Goal: Information Seeking & Learning: Learn about a topic

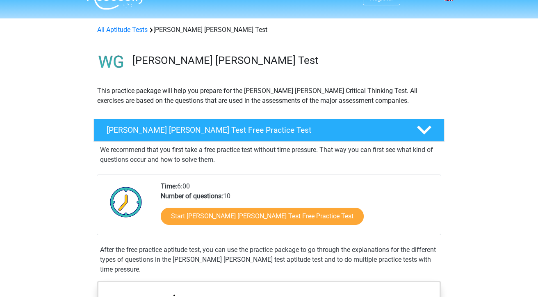
scroll to position [17, 0]
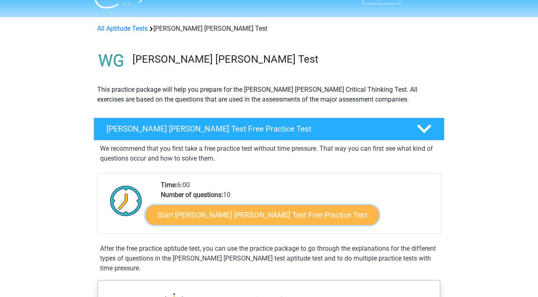
click at [253, 212] on link "Start Watson Glaser Test Free Practice Test" at bounding box center [262, 215] width 233 height 20
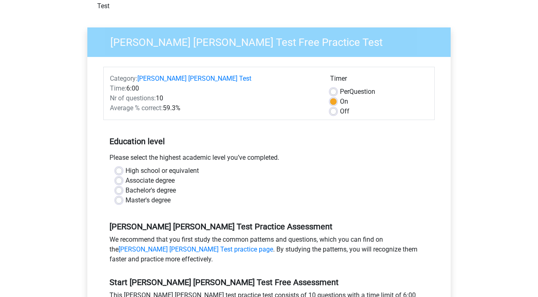
scroll to position [52, 0]
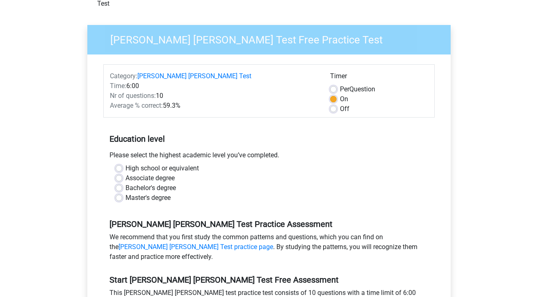
click at [195, 164] on label "High school or equivalent" at bounding box center [162, 169] width 73 height 10
click at [122, 164] on input "High school or equivalent" at bounding box center [119, 168] width 7 height 8
radio input "true"
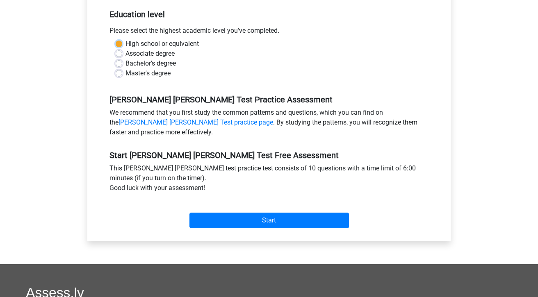
scroll to position [186, 0]
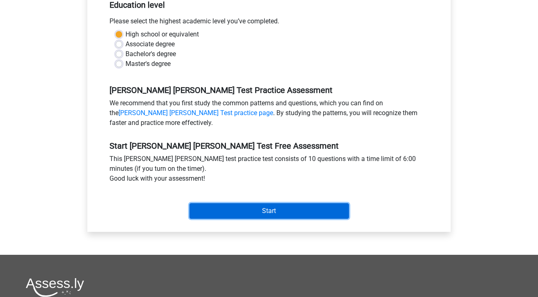
click at [230, 203] on input "Start" at bounding box center [269, 211] width 160 height 16
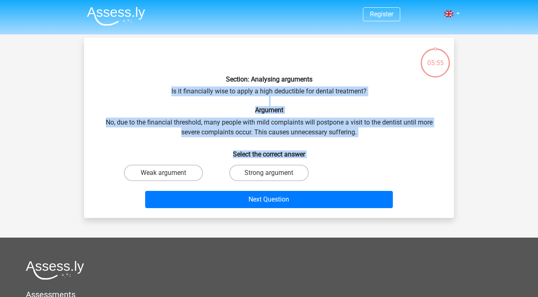
drag, startPoint x: 167, startPoint y: 88, endPoint x: 319, endPoint y: 185, distance: 180.0
click at [319, 185] on div "Section: Analysing arguments Is it financially wise to apply a high deductible …" at bounding box center [268, 127] width 363 height 167
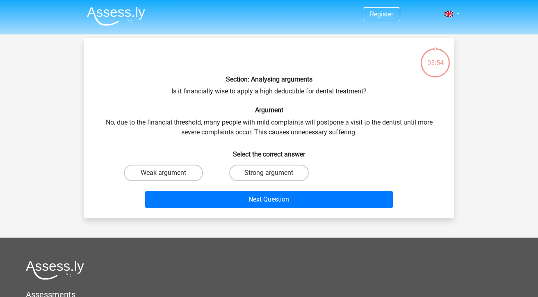
click at [225, 76] on h6 "Section: Analysing arguments" at bounding box center [269, 79] width 344 height 8
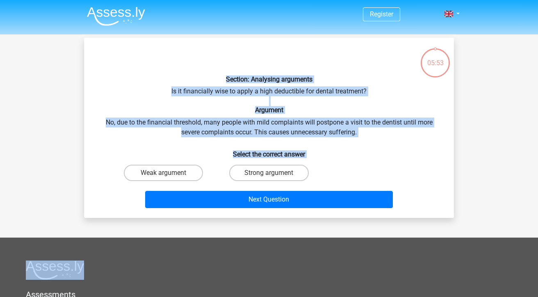
drag, startPoint x: 225, startPoint y: 76, endPoint x: 324, endPoint y: 176, distance: 140.4
click at [324, 176] on div "Section: Analysing arguments Is it financially wise to apply a high deductible …" at bounding box center [268, 127] width 363 height 167
click at [223, 76] on h6 "Section: Analysing arguments" at bounding box center [269, 79] width 344 height 8
drag, startPoint x: 223, startPoint y: 76, endPoint x: 322, endPoint y: 155, distance: 127.2
click at [322, 155] on div "Section: Analysing arguments Is it financially wise to apply a high deductible …" at bounding box center [268, 127] width 363 height 167
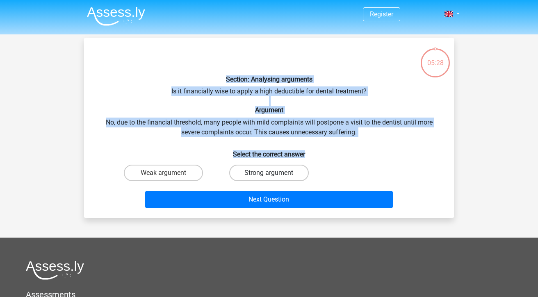
click at [250, 174] on label "Strong argument" at bounding box center [268, 173] width 79 height 16
click at [269, 174] on input "Strong argument" at bounding box center [271, 175] width 5 height 5
radio input "true"
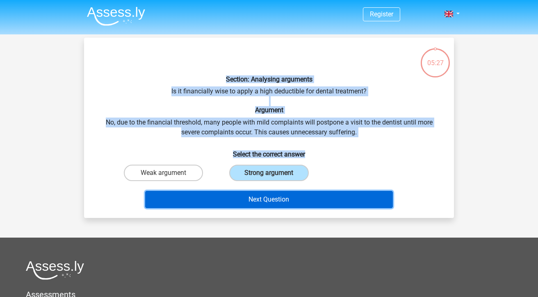
click at [258, 197] on button "Next Question" at bounding box center [269, 199] width 248 height 17
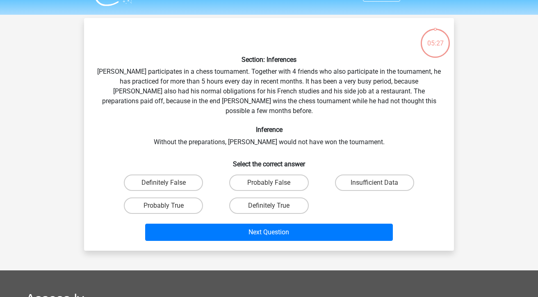
scroll to position [38, 0]
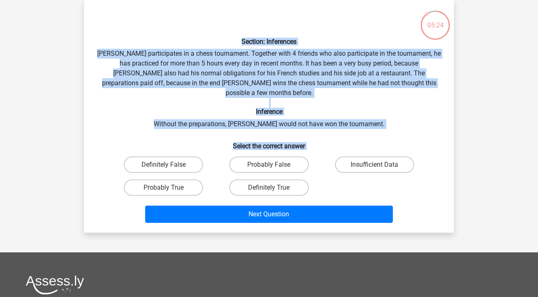
drag, startPoint x: 242, startPoint y: 40, endPoint x: 325, endPoint y: 160, distance: 146.2
click at [325, 160] on div "Section: Inferences Pablo participates in a chess tournament. Together with 4 f…" at bounding box center [268, 117] width 363 height 220
copy div "Section: Inferences Pablo participates in a chess tournament. Together with 4 f…"
click at [189, 180] on label "Probably True" at bounding box center [163, 188] width 79 height 16
click at [169, 188] on input "Probably True" at bounding box center [166, 190] width 5 height 5
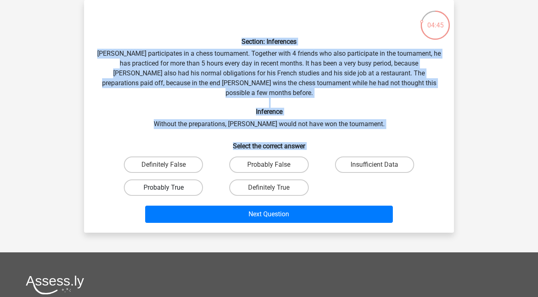
radio input "true"
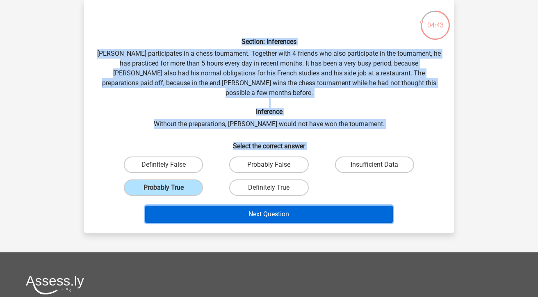
click at [204, 206] on button "Next Question" at bounding box center [269, 214] width 248 height 17
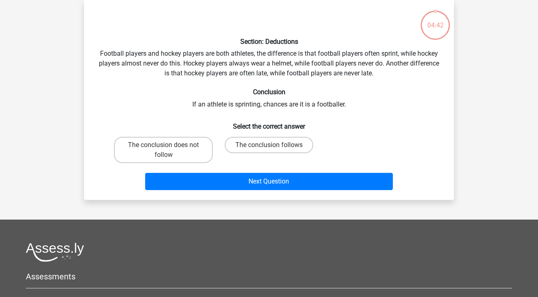
scroll to position [0, 0]
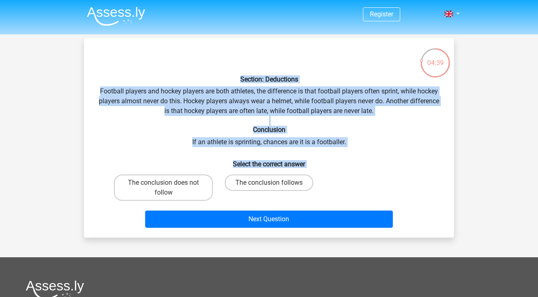
drag, startPoint x: 240, startPoint y: 76, endPoint x: 329, endPoint y: 169, distance: 127.9
click at [329, 169] on div "Section: Deductions Football players and hockey players are both athletes, the …" at bounding box center [268, 137] width 363 height 187
copy div "Section: Deductions Football players and hockey players are both athletes, the …"
click at [256, 184] on label "The conclusion follows" at bounding box center [269, 183] width 89 height 16
click at [269, 184] on input "The conclusion follows" at bounding box center [271, 185] width 5 height 5
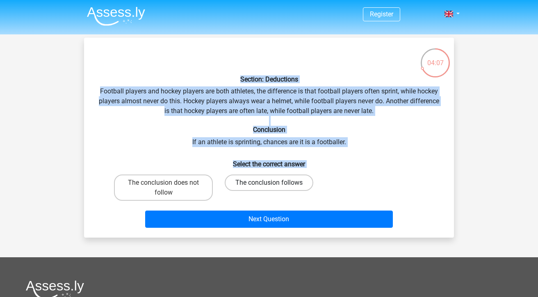
radio input "true"
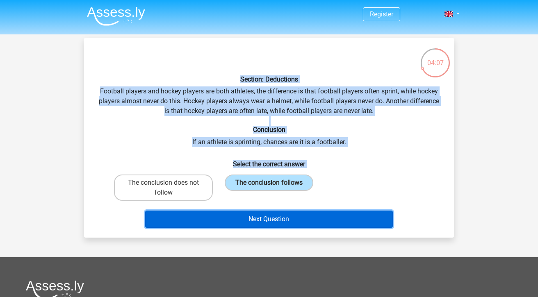
click at [259, 211] on button "Next Question" at bounding box center [269, 219] width 248 height 17
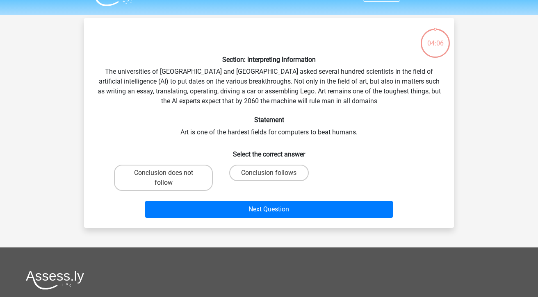
scroll to position [38, 0]
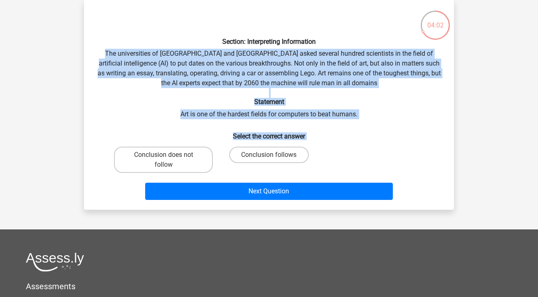
drag, startPoint x: 105, startPoint y: 50, endPoint x: 352, endPoint y: 138, distance: 262.2
click at [352, 138] on div "Section: Interpreting Information The universities of Oxford and Yale asked sev…" at bounding box center [268, 105] width 363 height 197
copy div "The universities of Oxford and Yale asked several hundred scientists in the fie…"
click at [251, 160] on label "Conclusion follows" at bounding box center [268, 155] width 79 height 16
click at [269, 160] on input "Conclusion follows" at bounding box center [271, 157] width 5 height 5
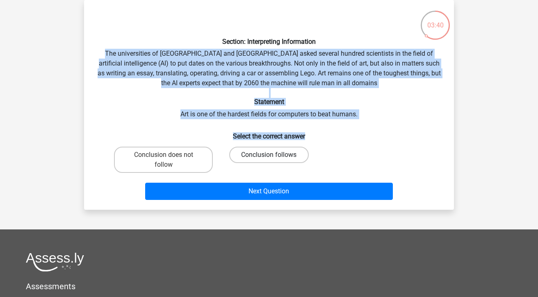
radio input "true"
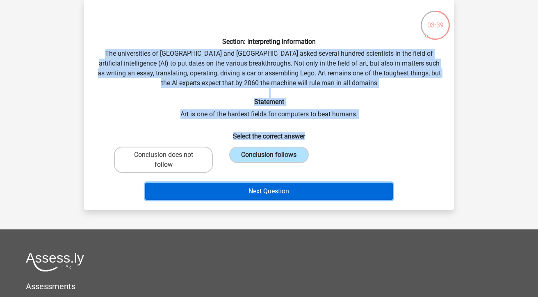
click at [253, 191] on button "Next Question" at bounding box center [269, 191] width 248 height 17
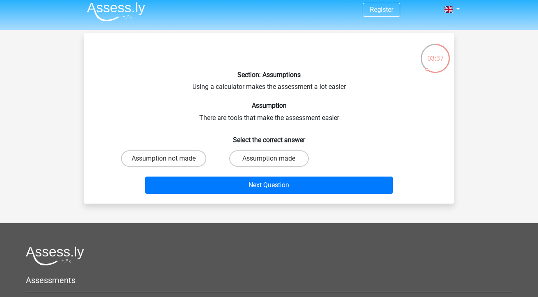
scroll to position [0, 0]
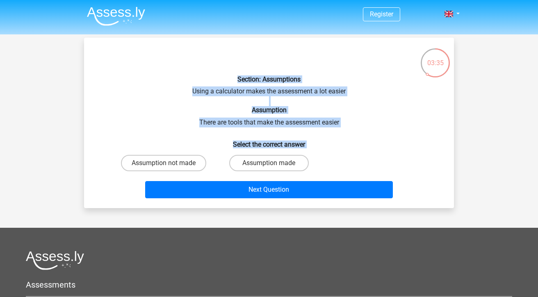
drag, startPoint x: 236, startPoint y: 75, endPoint x: 339, endPoint y: 176, distance: 143.9
click at [339, 176] on div "Section: Assumptions Using a calculator makes the assessment a lot easier Assum…" at bounding box center [268, 123] width 363 height 158
copy div "Section: Assumptions Using a calculator makes the assessment a lot easier Assum…"
click at [236, 161] on label "Assumption made" at bounding box center [268, 163] width 79 height 16
click at [269, 163] on input "Assumption made" at bounding box center [271, 165] width 5 height 5
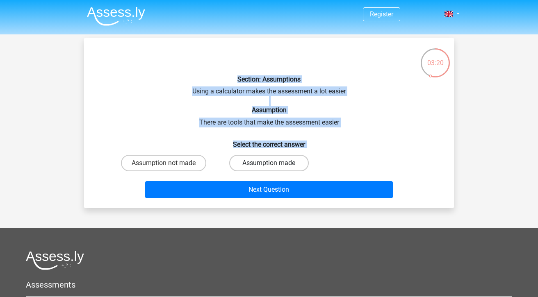
radio input "true"
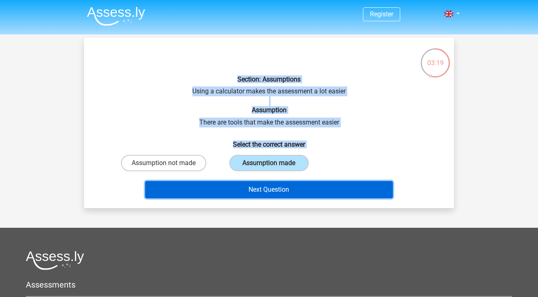
click at [241, 195] on button "Next Question" at bounding box center [269, 189] width 248 height 17
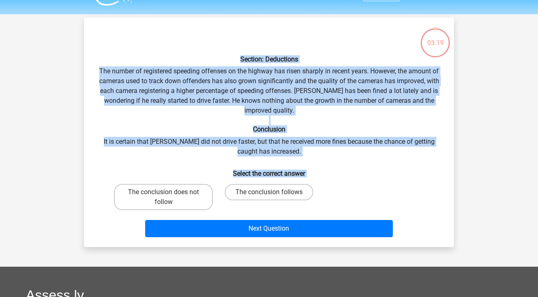
scroll to position [38, 0]
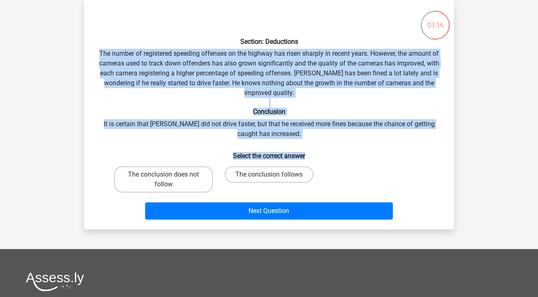
drag, startPoint x: 98, startPoint y: 52, endPoint x: 332, endPoint y: 160, distance: 257.9
click at [332, 160] on div "Section: Deductions The number of registered speeding offenses on the highway h…" at bounding box center [268, 115] width 363 height 217
copy div "The number of registered speeding offenses on the highway has risen sharply in …"
click at [176, 185] on label "The conclusion does not follow" at bounding box center [163, 180] width 99 height 26
click at [169, 180] on input "The conclusion does not follow" at bounding box center [166, 177] width 5 height 5
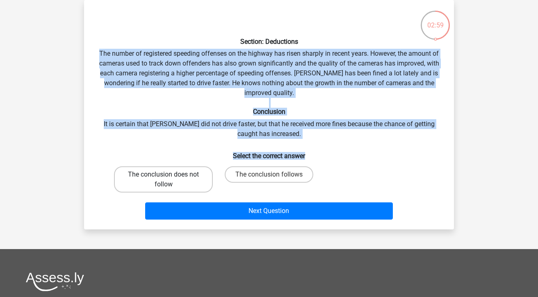
radio input "true"
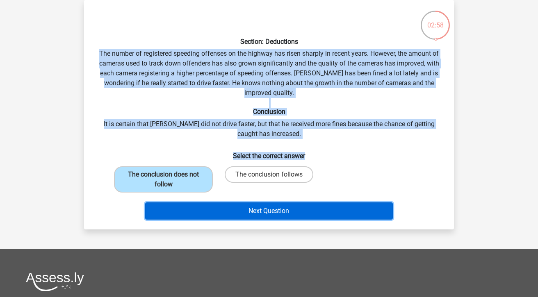
click at [194, 203] on button "Next Question" at bounding box center [269, 211] width 248 height 17
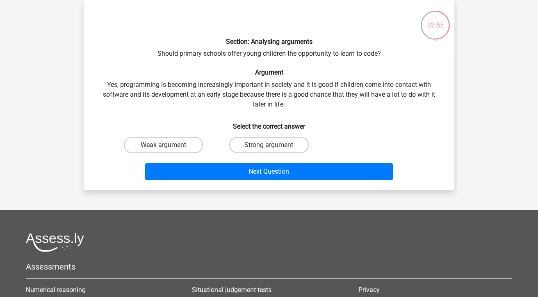
drag, startPoint x: 233, startPoint y: 35, endPoint x: 228, endPoint y: 35, distance: 4.5
click at [230, 35] on div "Section: Analysing arguments Should primary schools offer young children the op…" at bounding box center [268, 95] width 363 height 177
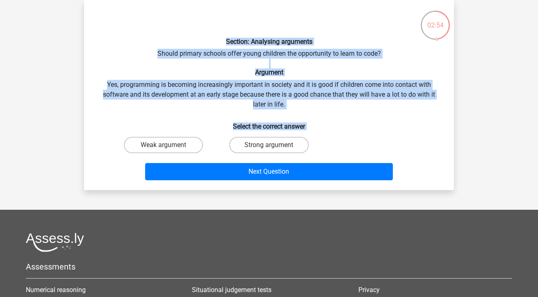
drag, startPoint x: 228, startPoint y: 35, endPoint x: 315, endPoint y: 135, distance: 131.4
click at [315, 135] on div "Section: Analysing arguments Should primary schools offer young children the op…" at bounding box center [268, 95] width 363 height 177
copy div "Section: Analysing arguments Should primary schools offer young children the op…"
click at [247, 146] on label "Strong argument" at bounding box center [268, 145] width 79 height 16
click at [269, 146] on input "Strong argument" at bounding box center [271, 147] width 5 height 5
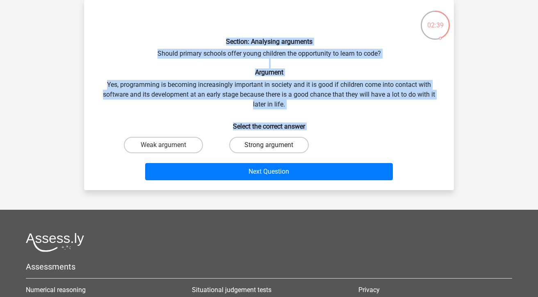
radio input "true"
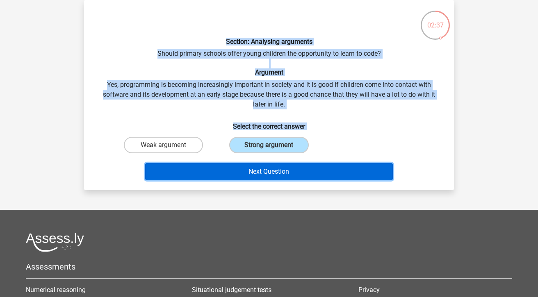
click at [258, 174] on button "Next Question" at bounding box center [269, 171] width 248 height 17
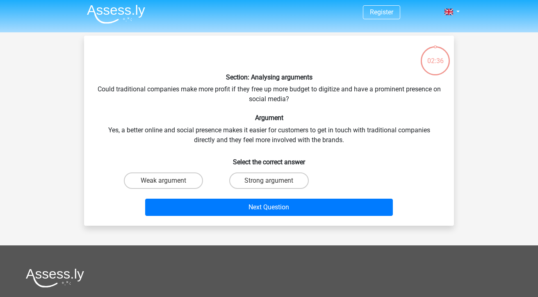
scroll to position [0, 0]
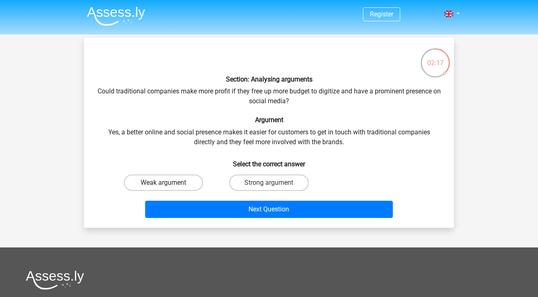
click at [168, 180] on label "Weak argument" at bounding box center [163, 183] width 79 height 16
click at [168, 183] on input "Weak argument" at bounding box center [166, 185] width 5 height 5
radio input "true"
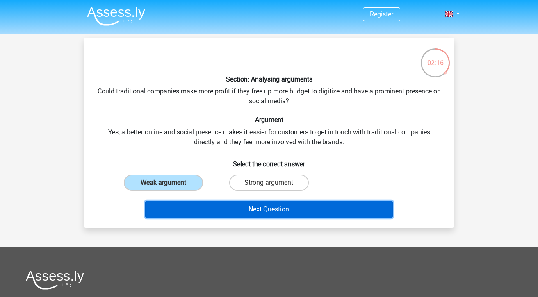
click at [200, 210] on button "Next Question" at bounding box center [269, 209] width 248 height 17
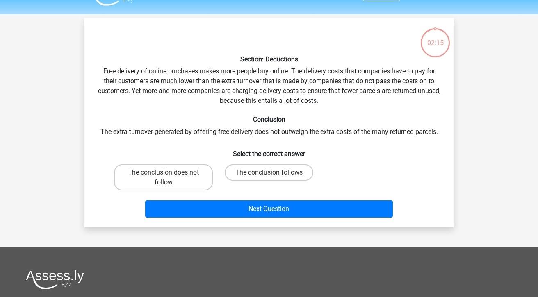
scroll to position [38, 0]
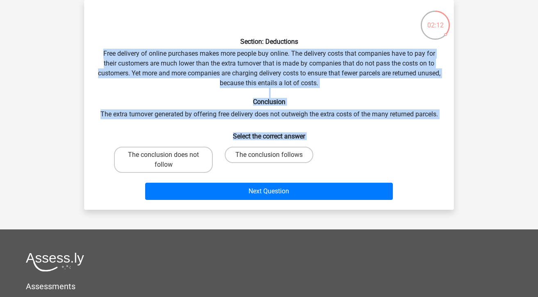
drag, startPoint x: 103, startPoint y: 51, endPoint x: 341, endPoint y: 140, distance: 254.4
click at [341, 140] on div "Section: Deductions Free delivery of online purchases makes more people buy onl…" at bounding box center [268, 105] width 363 height 197
copy div "Free delivery of online purchases makes more people buy online. The delivery co…"
click at [170, 165] on label "The conclusion does not follow" at bounding box center [163, 160] width 99 height 26
click at [169, 160] on input "The conclusion does not follow" at bounding box center [166, 157] width 5 height 5
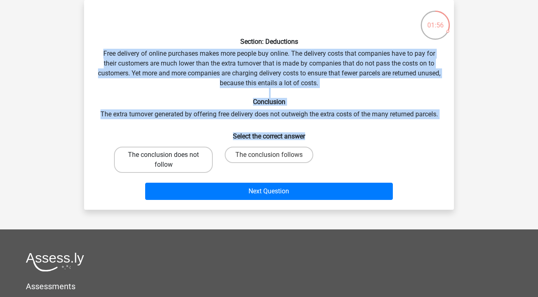
radio input "true"
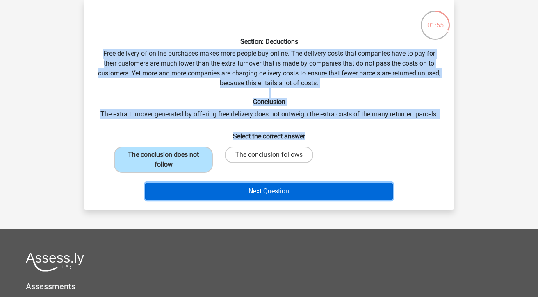
click at [182, 189] on button "Next Question" at bounding box center [269, 191] width 248 height 17
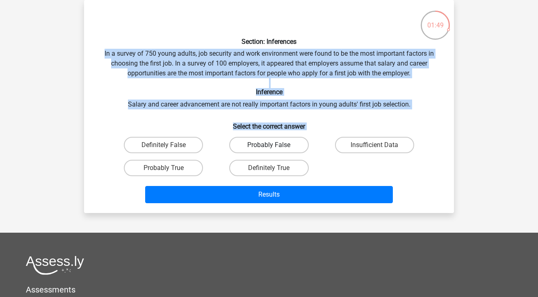
drag, startPoint x: 102, startPoint y: 53, endPoint x: 305, endPoint y: 141, distance: 221.1
click at [305, 141] on div "Section: Inferences In a survey of 750 young adults, job security and work envi…" at bounding box center [268, 107] width 363 height 200
copy div "In a survey of 750 young adults, job security and work environment were found t…"
click at [247, 140] on label "Probably False" at bounding box center [268, 145] width 79 height 16
click at [269, 145] on input "Probably False" at bounding box center [271, 147] width 5 height 5
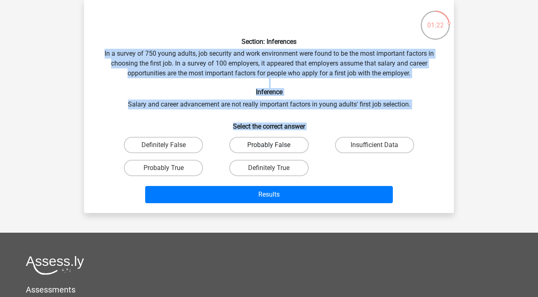
radio input "true"
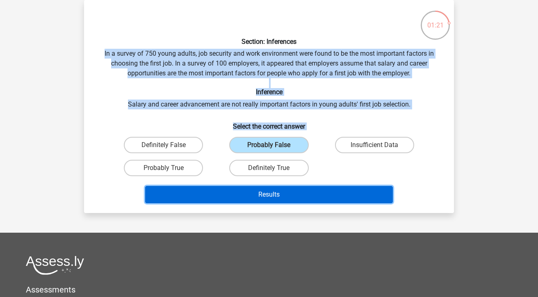
click at [252, 192] on button "Results" at bounding box center [269, 194] width 248 height 17
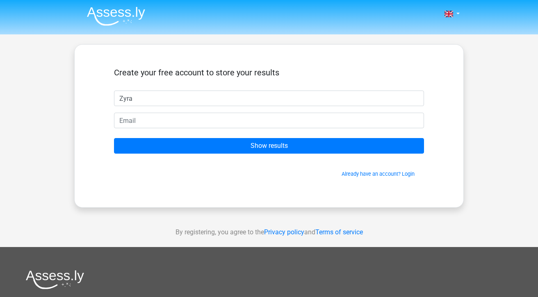
type input "Zyra"
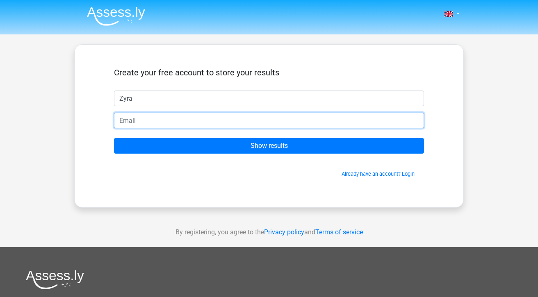
click at [248, 118] on input "email" at bounding box center [269, 121] width 310 height 16
type input "[EMAIL_ADDRESS][DOMAIN_NAME]"
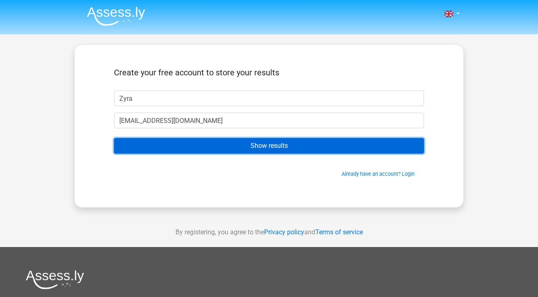
click at [225, 146] on input "Show results" at bounding box center [269, 146] width 310 height 16
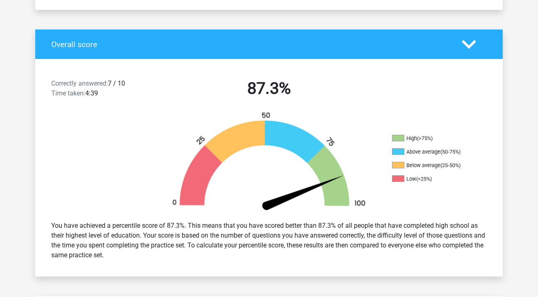
scroll to position [160, 0]
